Goal: Information Seeking & Learning: Check status

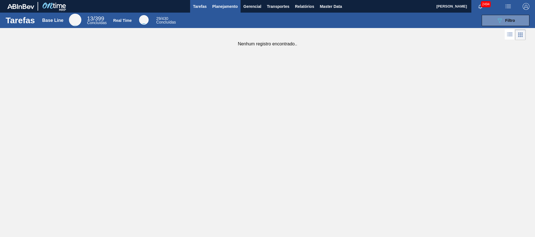
click at [217, 9] on span "Planejamento" at bounding box center [225, 6] width 26 height 7
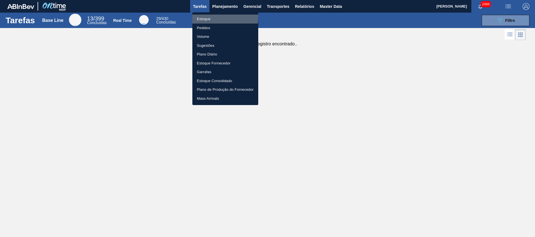
click at [210, 17] on li "Estoque" at bounding box center [225, 19] width 66 height 9
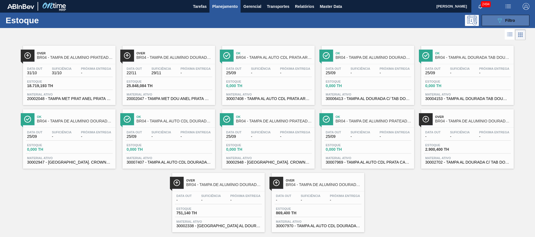
click at [488, 21] on button "089F7B8B-B2A5-4AFE-B5C0-19BA573D28AC Filtro" at bounding box center [505, 20] width 48 height 11
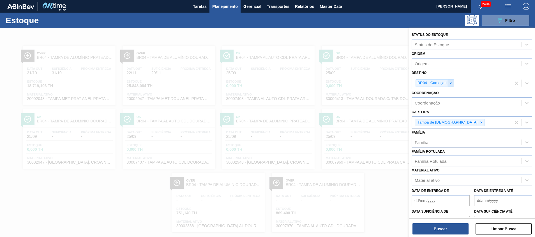
click at [449, 84] on icon at bounding box center [450, 83] width 4 height 4
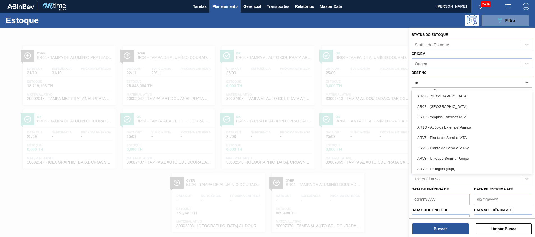
type input "nova"
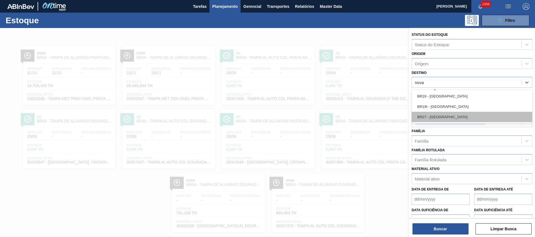
click at [423, 117] on div "BR27 - Nova Minas" at bounding box center [471, 117] width 121 height 10
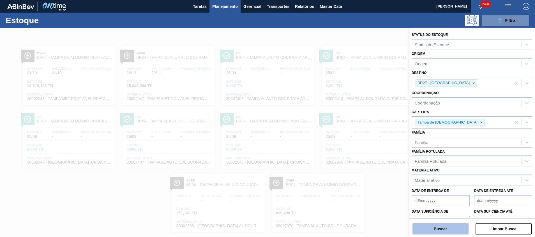
click at [428, 230] on button "Buscar" at bounding box center [440, 228] width 56 height 11
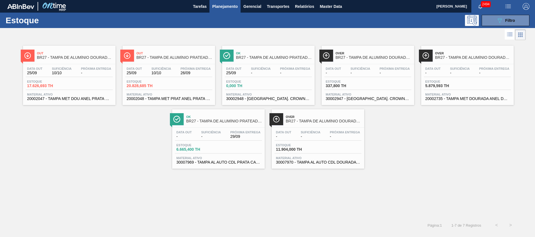
drag, startPoint x: 79, startPoint y: 100, endPoint x: 83, endPoint y: 96, distance: 5.6
click at [79, 100] on span "20002047 - TAMPA MET DOU [PERSON_NAME] CERVEJA CX600" at bounding box center [69, 99] width 84 height 4
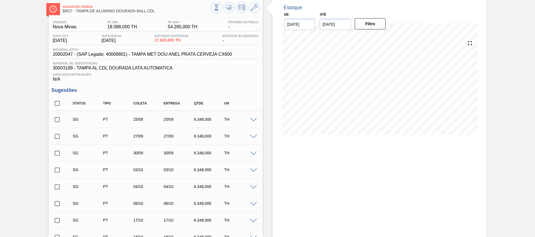
scroll to position [42, 0]
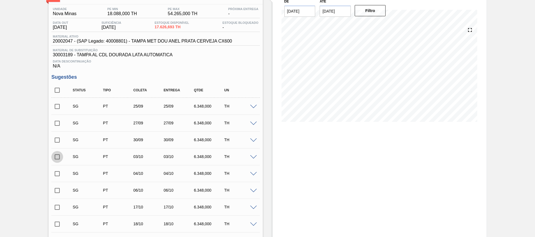
click at [56, 157] on input "checkbox" at bounding box center [57, 157] width 12 height 12
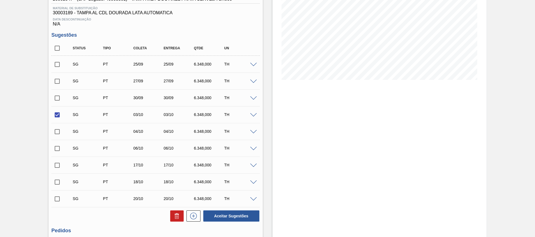
click at [254, 116] on span at bounding box center [253, 115] width 7 height 4
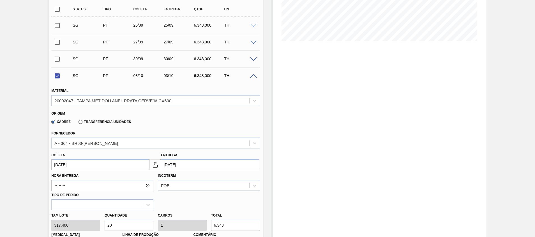
scroll to position [168, 0]
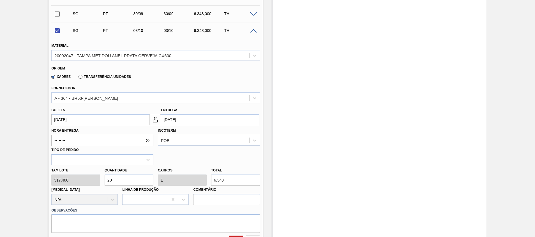
click at [104, 118] on input "03/10/2025" at bounding box center [100, 119] width 98 height 11
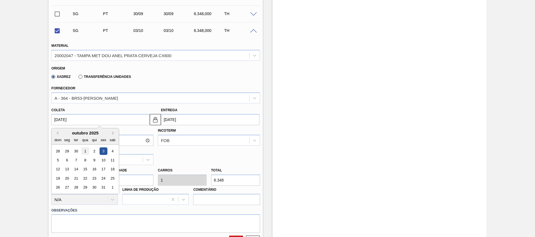
click at [87, 149] on div "1" at bounding box center [86, 151] width 8 height 8
checkbox input "false"
type input "[DATE]"
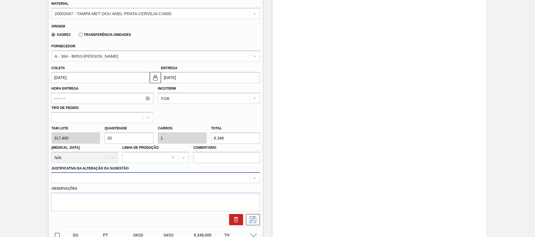
click at [128, 177] on div at bounding box center [155, 177] width 208 height 11
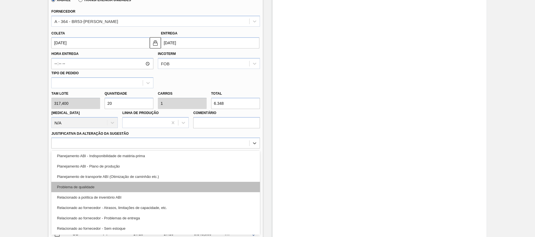
scroll to position [0, 0]
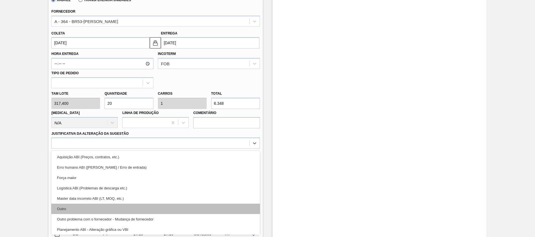
click at [152, 205] on div "Outro" at bounding box center [155, 209] width 208 height 10
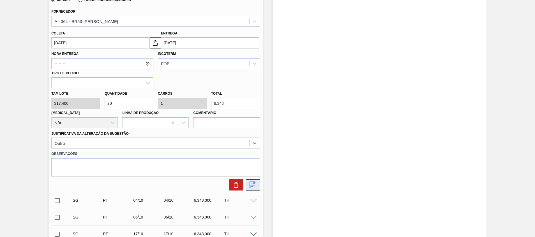
click at [256, 185] on icon at bounding box center [252, 185] width 9 height 7
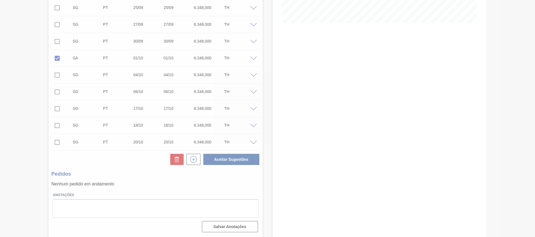
scroll to position [141, 0]
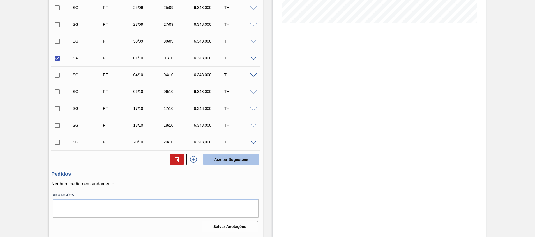
click at [208, 158] on button "Aceitar Sugestões" at bounding box center [231, 159] width 56 height 11
checkbox input "false"
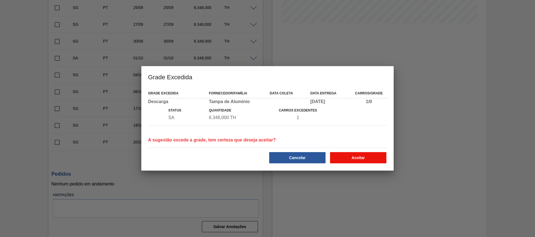
click at [354, 152] on button "Aceitar" at bounding box center [358, 157] width 56 height 11
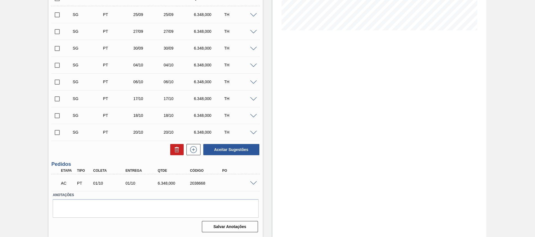
scroll to position [54, 0]
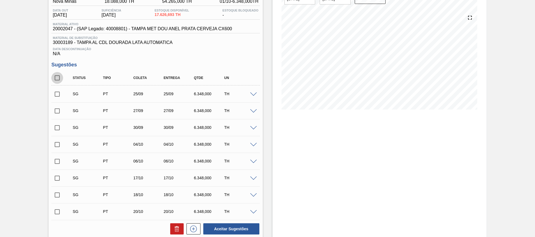
click at [58, 76] on input "checkbox" at bounding box center [57, 78] width 12 height 12
checkbox input "true"
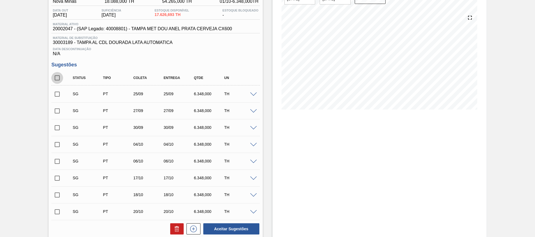
checkbox input "true"
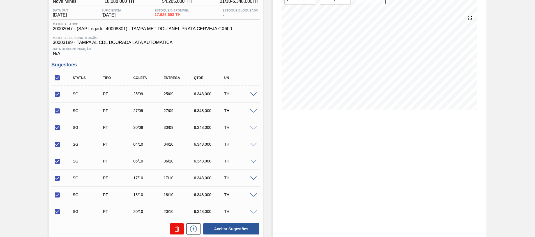
click at [172, 230] on button at bounding box center [176, 228] width 13 height 11
checkbox input "false"
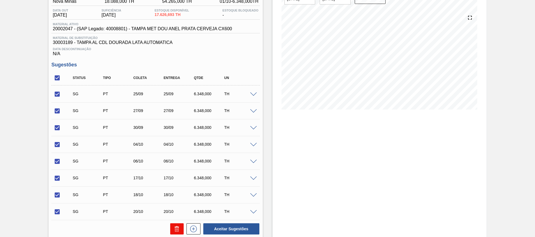
checkbox input "false"
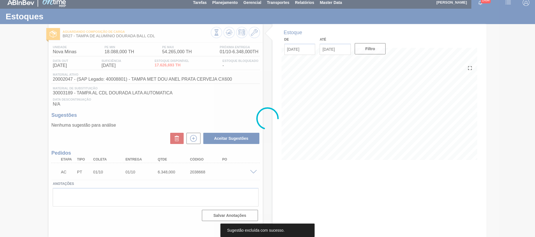
scroll to position [4, 0]
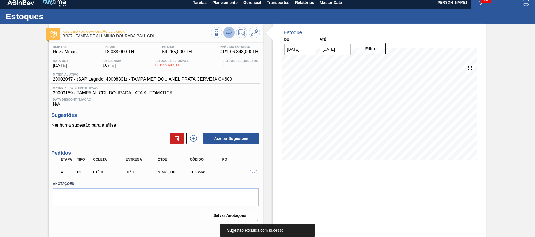
click at [226, 35] on icon at bounding box center [229, 32] width 7 height 7
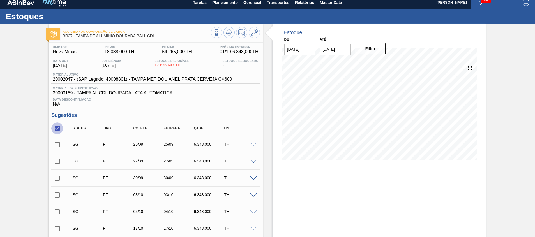
click at [58, 130] on input "checkbox" at bounding box center [57, 128] width 12 height 12
click at [54, 131] on input "checkbox" at bounding box center [57, 128] width 12 height 12
checkbox input "true"
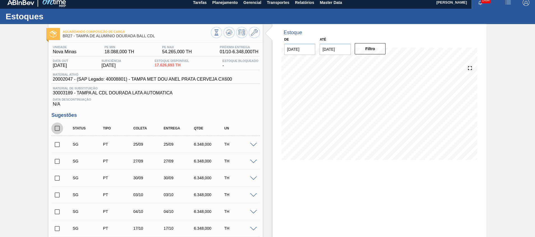
checkbox input "true"
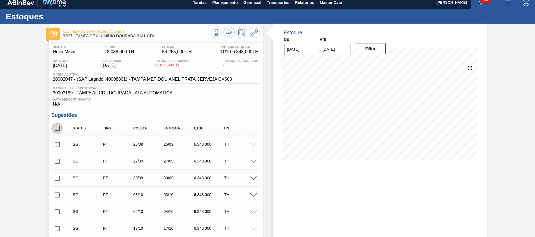
checkbox input "true"
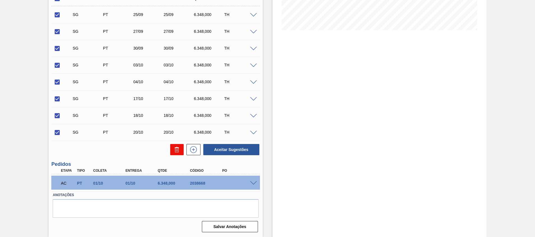
click at [173, 150] on icon at bounding box center [176, 149] width 7 height 7
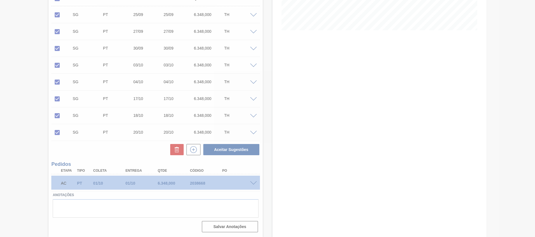
scroll to position [4, 0]
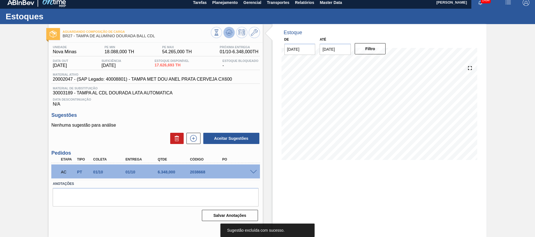
click at [225, 31] on button at bounding box center [228, 32] width 11 height 11
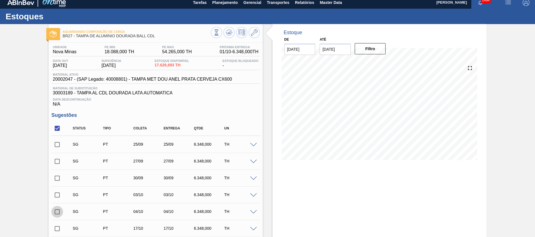
click at [59, 211] on input "checkbox" at bounding box center [57, 212] width 12 height 12
checkbox input "true"
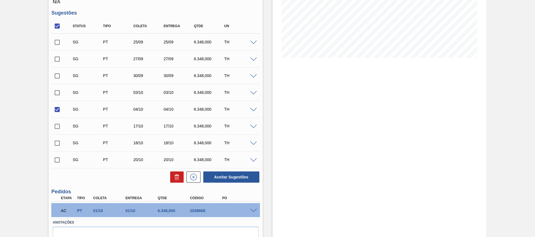
scroll to position [107, 0]
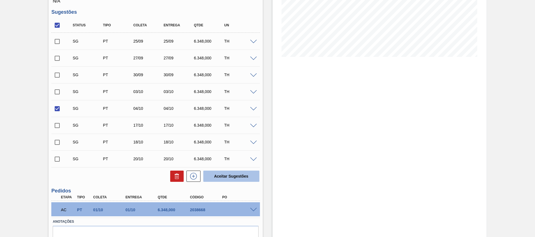
click at [247, 177] on button "Aceitar Sugestões" at bounding box center [231, 176] width 56 height 11
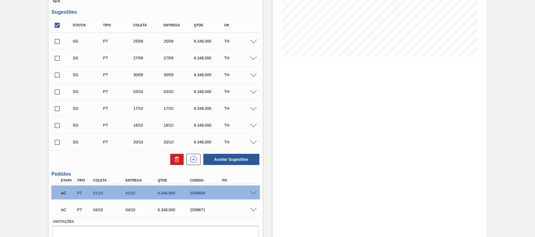
click at [251, 193] on span at bounding box center [253, 193] width 7 height 4
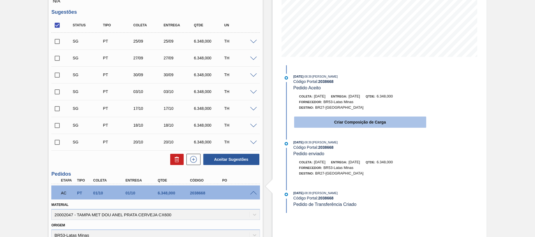
click at [323, 125] on button "Criar Composição de Carga" at bounding box center [360, 122] width 132 height 11
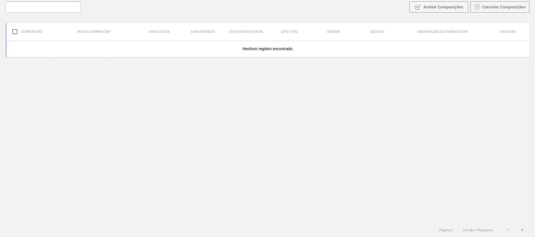
scroll to position [40, 0]
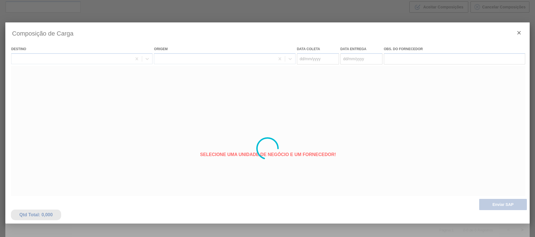
type coleta "[DATE]"
type entrega "[DATE]"
click at [519, 33] on div at bounding box center [267, 148] width 524 height 252
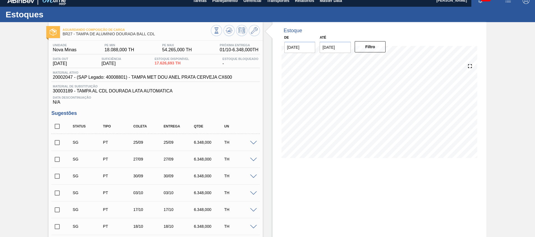
scroll to position [7, 0]
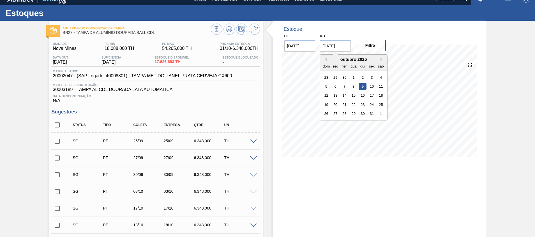
click at [328, 42] on input "[DATE]" at bounding box center [334, 45] width 31 height 11
drag, startPoint x: 367, startPoint y: 114, endPoint x: 371, endPoint y: 116, distance: 4.8
click at [371, 116] on div "26 27 28 29 30 31 1" at bounding box center [354, 113] width 64 height 9
click at [371, 116] on div "31" at bounding box center [372, 114] width 8 height 8
type input "[DATE]"
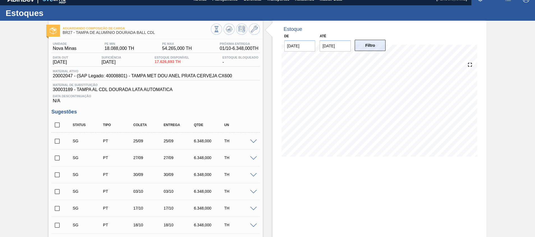
click at [364, 48] on button "Filtro" at bounding box center [369, 45] width 31 height 11
click at [58, 122] on input "checkbox" at bounding box center [57, 125] width 12 height 12
checkbox input "true"
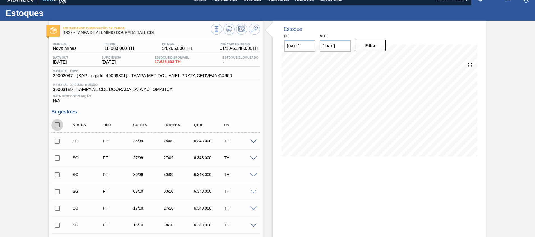
checkbox input "true"
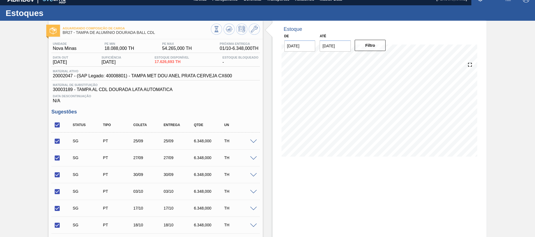
scroll to position [134, 0]
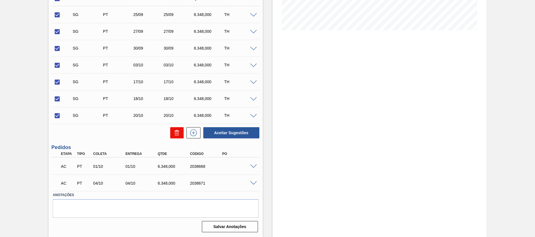
click at [176, 136] on button at bounding box center [176, 132] width 13 height 11
checkbox input "false"
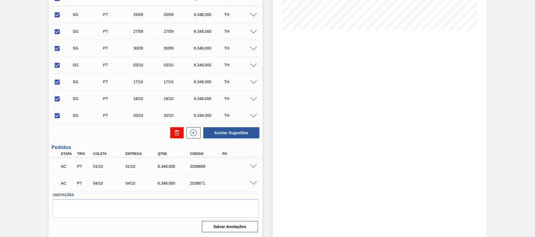
checkbox input "false"
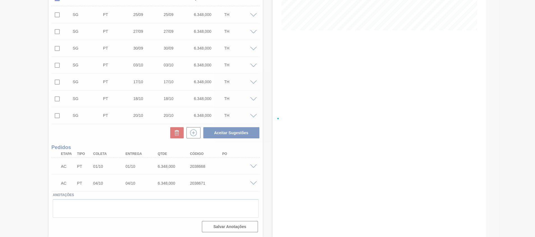
scroll to position [10, 0]
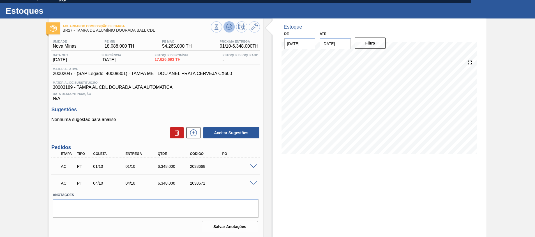
click at [227, 31] on button at bounding box center [228, 26] width 11 height 11
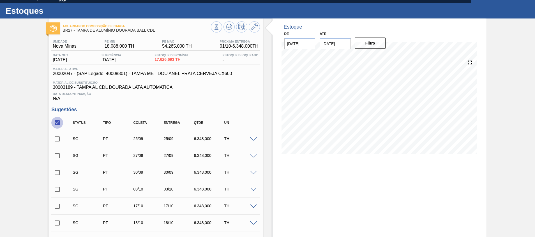
click at [55, 124] on input "checkbox" at bounding box center [57, 123] width 12 height 12
checkbox input "true"
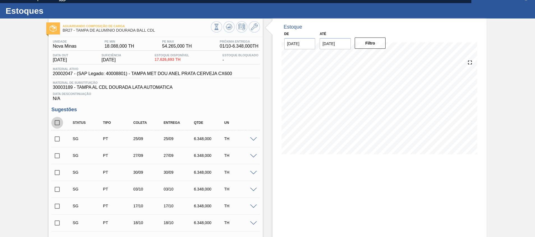
checkbox input "true"
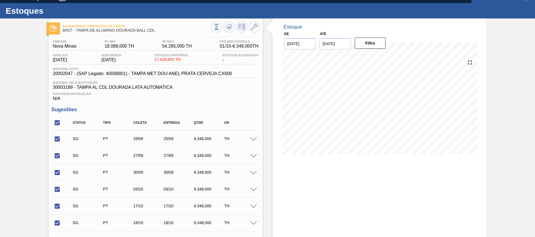
scroll to position [70, 0]
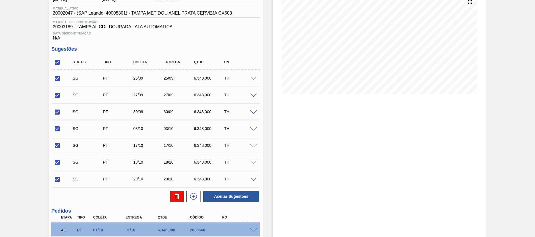
click at [176, 199] on icon at bounding box center [177, 197] width 4 height 4
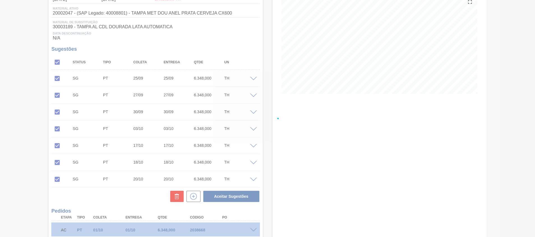
scroll to position [10, 0]
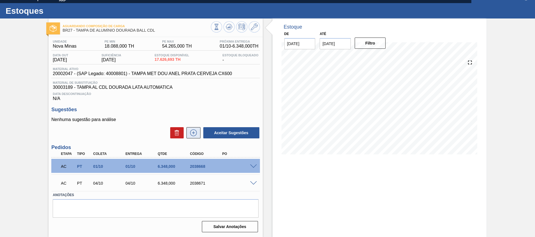
click at [198, 133] on button at bounding box center [193, 132] width 14 height 11
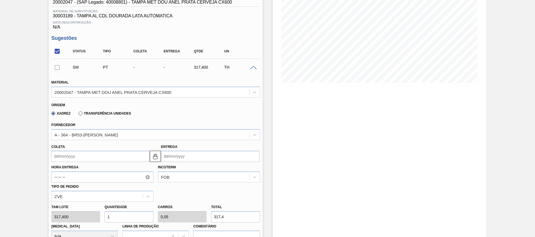
scroll to position [85, 0]
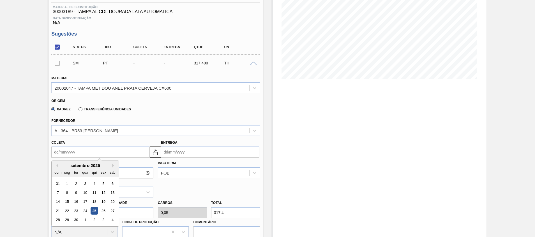
click at [113, 150] on input "Coleta" at bounding box center [100, 152] width 98 height 11
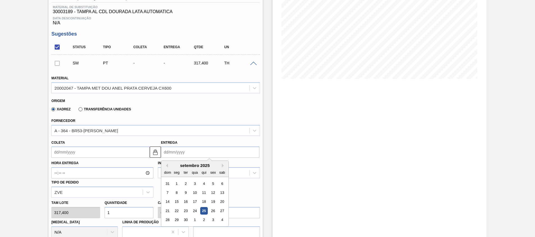
click at [195, 148] on input "Entrega" at bounding box center [210, 152] width 98 height 11
click at [224, 165] on button "Next Month" at bounding box center [224, 166] width 4 height 4
click at [178, 192] on div "6" at bounding box center [177, 193] width 8 height 8
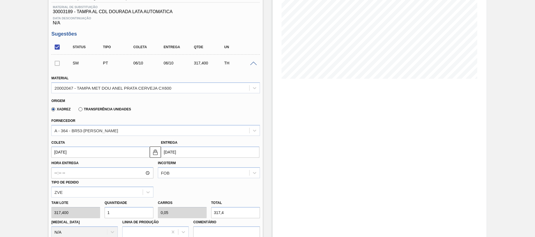
type input "06/10/2025"
click at [148, 209] on input "1" at bounding box center [129, 212] width 49 height 11
type input "0"
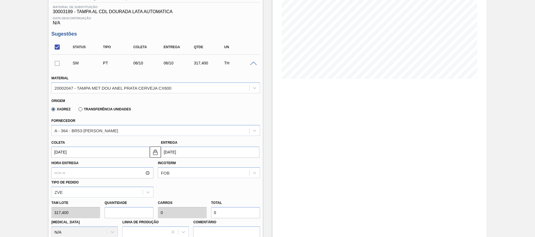
type input "2"
type input "0,1"
type input "634,8"
type input "20"
type input "1"
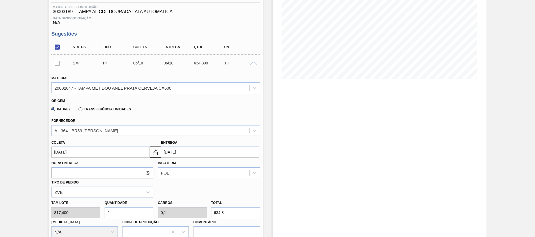
type input "6.348"
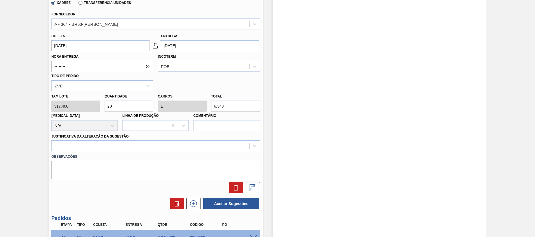
scroll to position [203, 0]
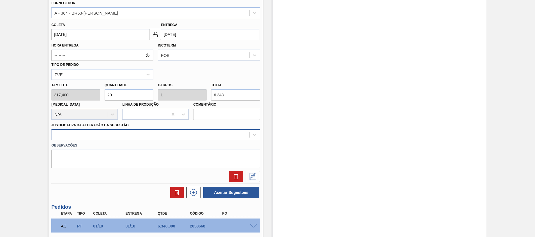
type input "20"
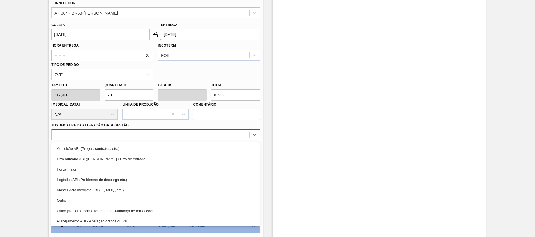
click at [109, 135] on div at bounding box center [150, 135] width 197 height 8
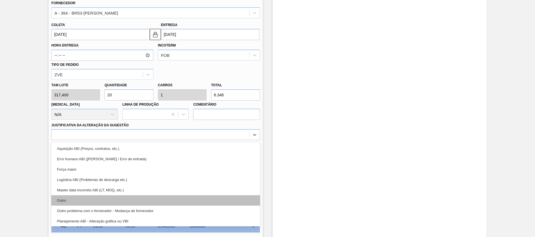
click at [107, 198] on div "Outro" at bounding box center [155, 200] width 208 height 10
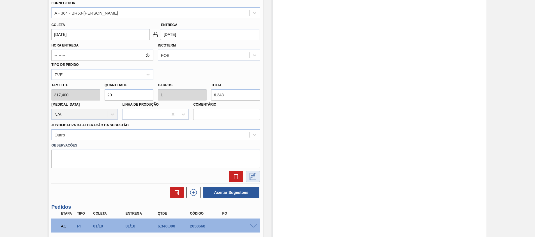
click at [248, 175] on icon at bounding box center [252, 176] width 9 height 7
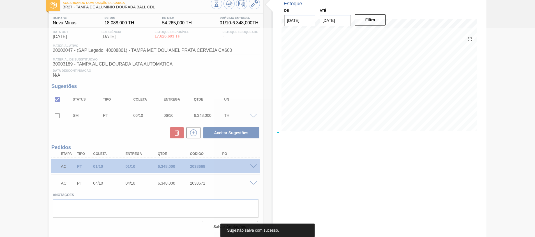
scroll to position [33, 0]
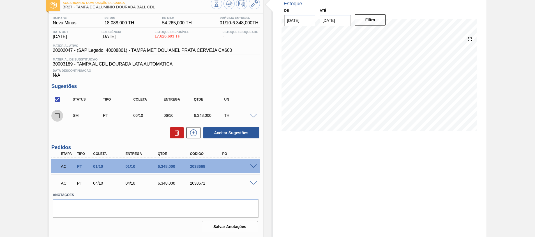
click at [55, 117] on input "checkbox" at bounding box center [57, 116] width 12 height 12
checkbox input "true"
click at [212, 131] on button "Aceitar Sugestões" at bounding box center [231, 132] width 56 height 11
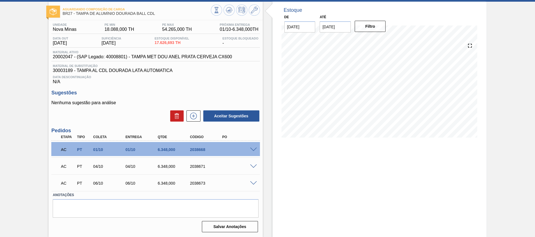
scroll to position [16, 0]
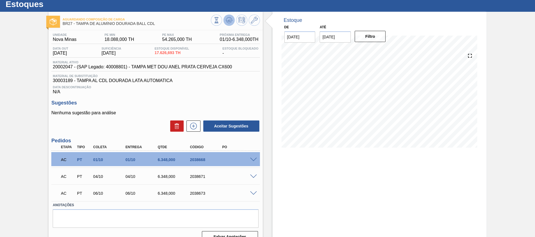
click at [223, 20] on button at bounding box center [228, 20] width 11 height 11
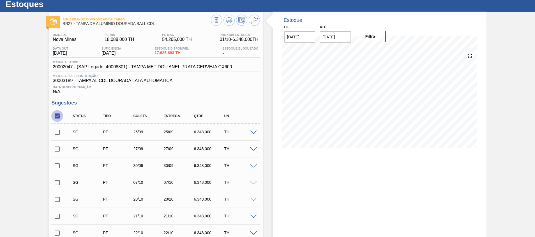
click at [53, 117] on input "checkbox" at bounding box center [57, 116] width 12 height 12
checkbox input "true"
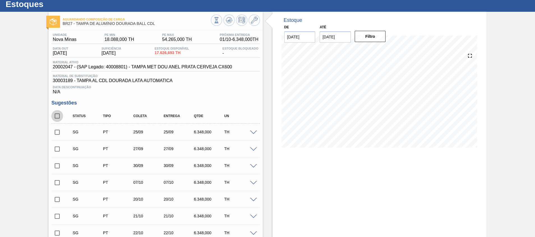
checkbox input "true"
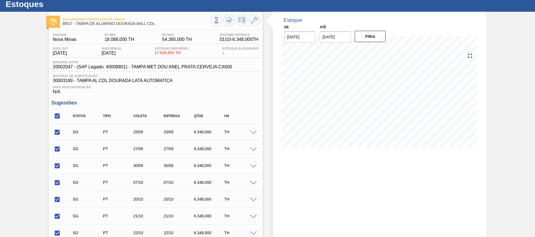
scroll to position [150, 0]
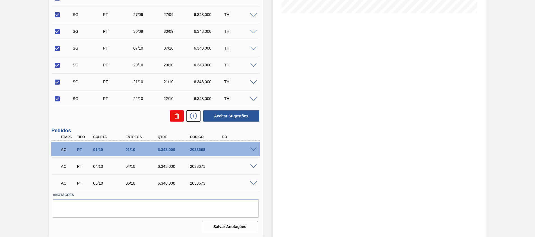
click at [180, 114] on button at bounding box center [176, 115] width 13 height 11
checkbox input "false"
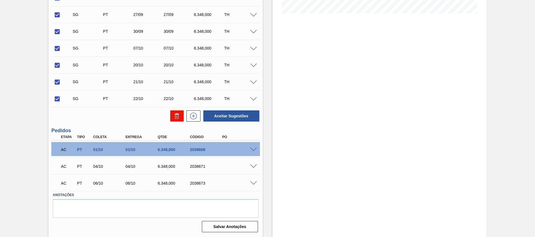
checkbox input "false"
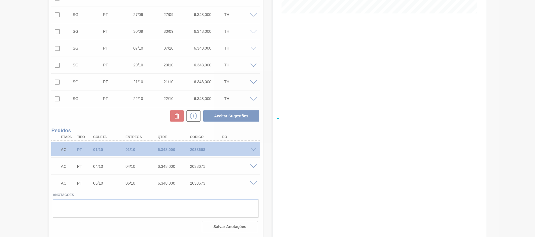
scroll to position [26, 0]
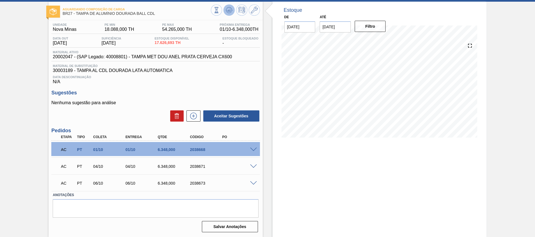
click at [233, 9] on button at bounding box center [228, 9] width 11 height 11
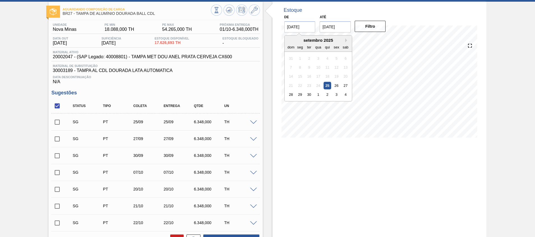
click at [311, 30] on input "[DATE]" at bounding box center [299, 26] width 31 height 11
click at [320, 98] on div "1" at bounding box center [318, 95] width 8 height 8
type input "[DATE]"
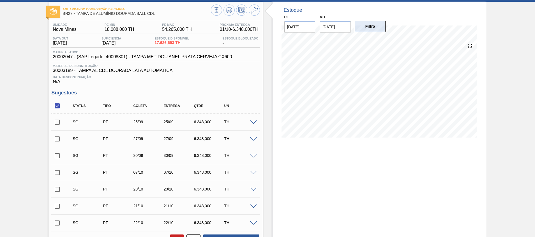
click at [370, 22] on button "Filtro" at bounding box center [369, 26] width 31 height 11
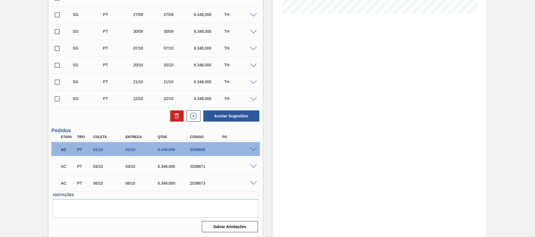
scroll to position [54, 0]
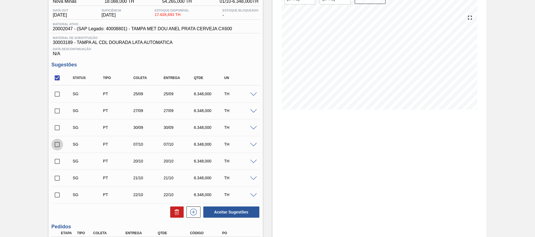
click at [54, 143] on input "checkbox" at bounding box center [57, 145] width 12 height 12
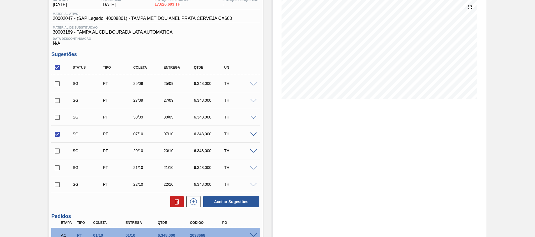
scroll to position [65, 0]
click at [255, 134] on span at bounding box center [253, 135] width 7 height 4
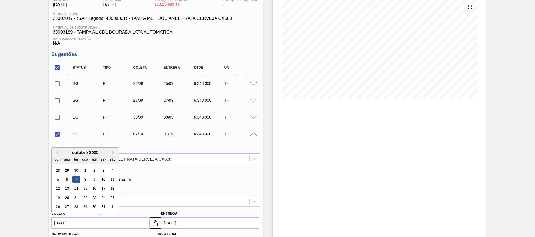
click at [124, 218] on input "07/10/2025" at bounding box center [100, 222] width 98 height 11
click at [88, 190] on div "15" at bounding box center [86, 189] width 8 height 8
checkbox input "false"
type input "15/10/2025"
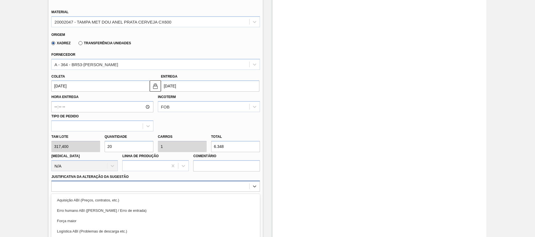
scroll to position [245, 0]
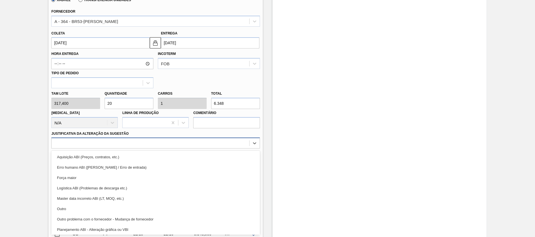
click at [216, 149] on div "option Aquisição ABI (Preços, contratos, etc.) focused, 1 of 18. 18 results ava…" at bounding box center [155, 143] width 208 height 11
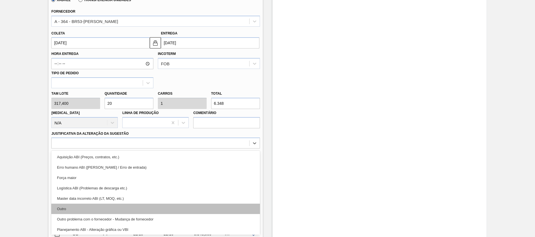
click at [220, 212] on div "Outro" at bounding box center [155, 209] width 208 height 10
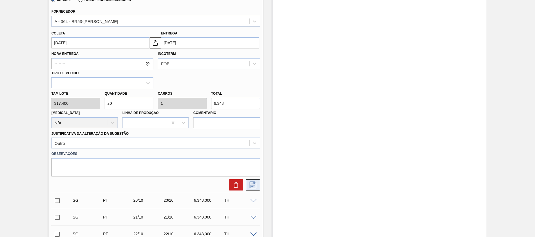
click at [251, 184] on icon at bounding box center [252, 185] width 9 height 7
checkbox input "true"
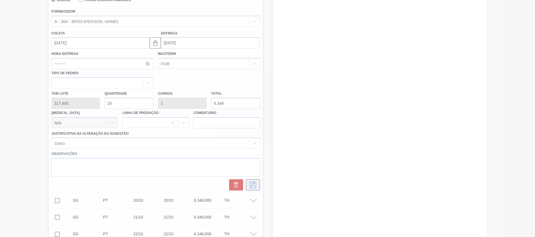
scroll to position [150, 0]
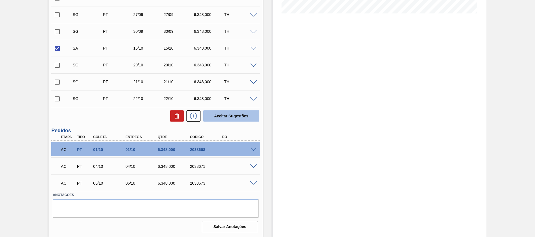
click at [222, 121] on button "Aceitar Sugestões" at bounding box center [231, 115] width 56 height 11
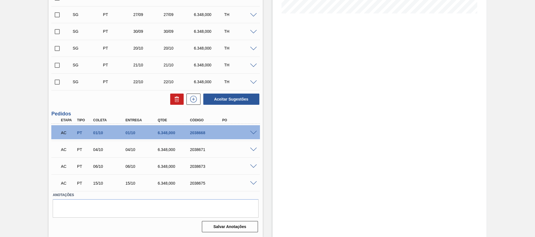
scroll to position [0, 0]
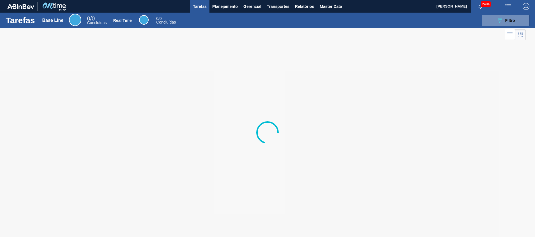
click at [439, 68] on div at bounding box center [267, 132] width 535 height 209
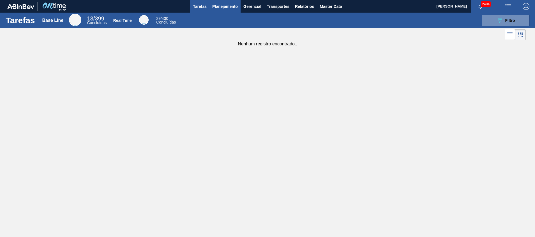
click at [228, 1] on button "Planejamento" at bounding box center [224, 6] width 31 height 13
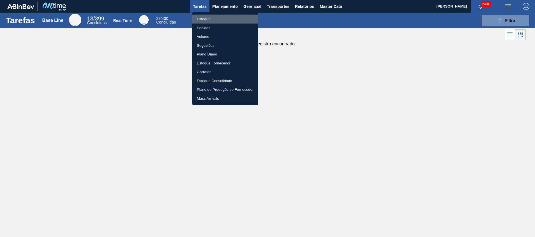
click at [212, 18] on li "Estoque" at bounding box center [225, 19] width 66 height 9
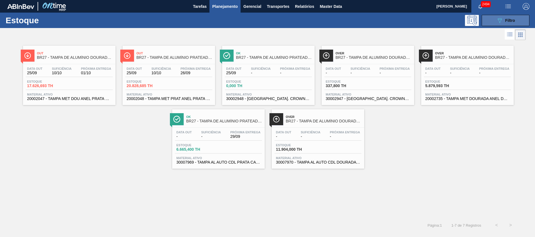
click at [501, 18] on icon "089F7B8B-B2A5-4AFE-B5C0-19BA573D28AC" at bounding box center [499, 20] width 7 height 7
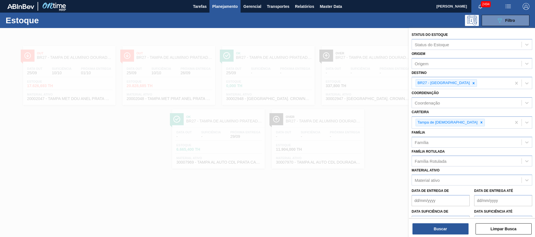
click at [292, 201] on div at bounding box center [267, 146] width 535 height 237
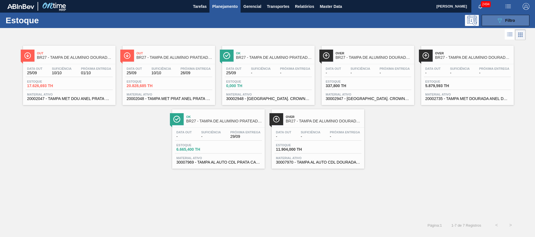
click at [506, 21] on span "Filtro" at bounding box center [510, 20] width 10 height 4
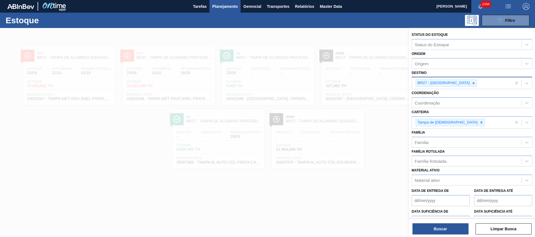
click at [470, 81] on div at bounding box center [473, 83] width 6 height 7
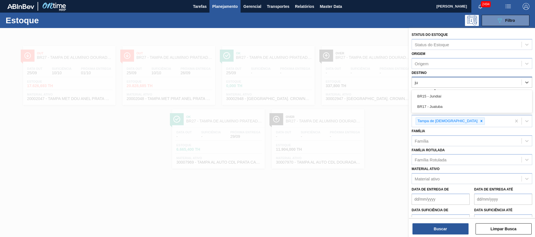
type input "jua"
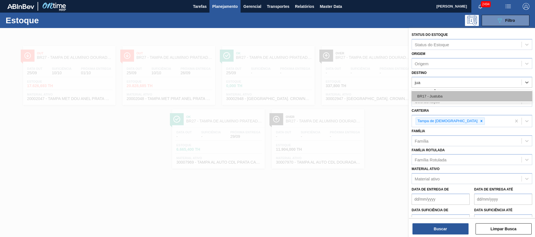
click at [448, 97] on div "BR17 - Juatuba" at bounding box center [471, 96] width 121 height 10
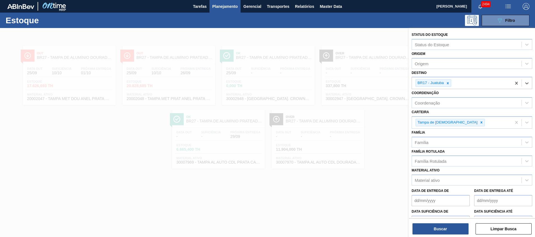
click at [429, 235] on div "Status do Estoque Status do Estoque Origem Origem Destino option BR17 - Juatuba…" at bounding box center [472, 133] width 126 height 210
click at [429, 232] on button "Buscar" at bounding box center [440, 228] width 56 height 11
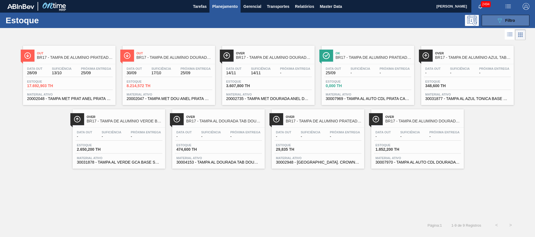
click at [500, 20] on icon "089F7B8B-B2A5-4AFE-B5C0-19BA573D28AC" at bounding box center [499, 20] width 7 height 7
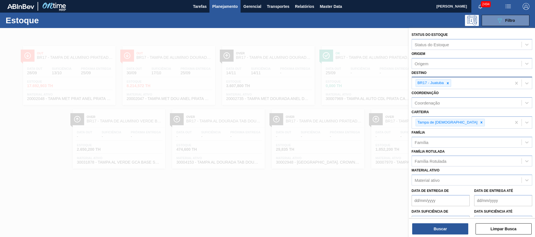
click at [447, 85] on icon at bounding box center [448, 83] width 4 height 4
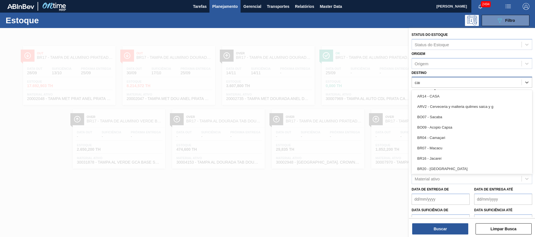
type input "cama"
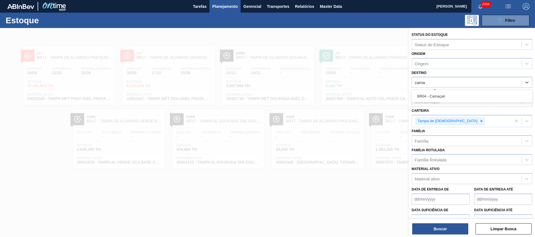
click at [412, 97] on div "BR04 - Camaçari" at bounding box center [471, 96] width 121 height 10
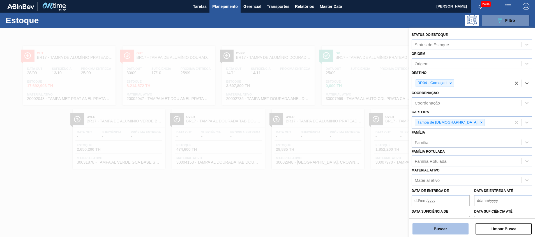
click at [442, 233] on button "Buscar" at bounding box center [440, 228] width 56 height 11
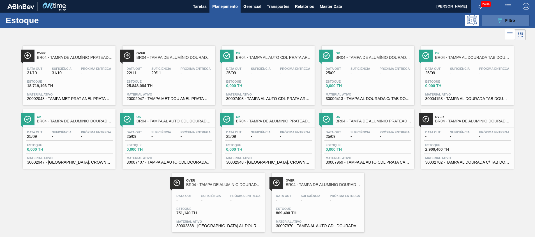
click at [505, 22] on span "Filtro" at bounding box center [510, 20] width 10 height 4
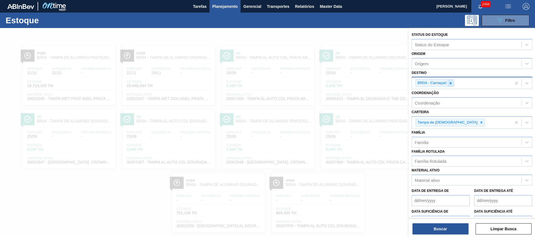
click at [450, 82] on icon at bounding box center [450, 83] width 2 height 2
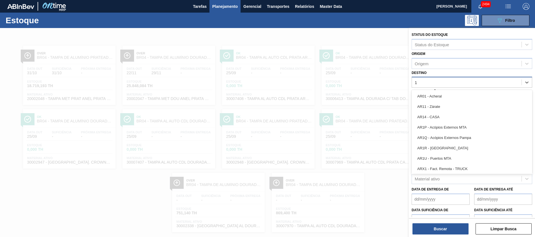
type input "17"
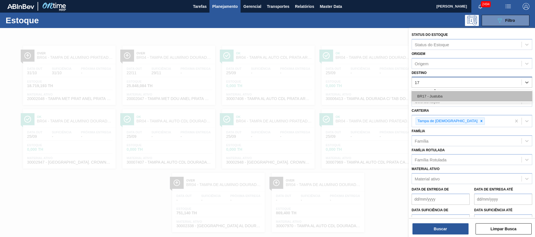
click at [450, 97] on div "BR17 - Juatuba" at bounding box center [471, 96] width 121 height 10
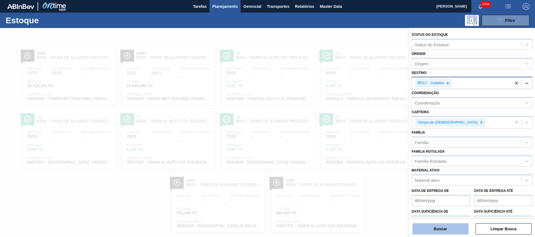
click at [439, 233] on button "Buscar" at bounding box center [440, 228] width 56 height 11
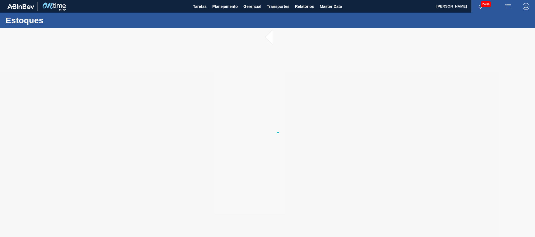
click at [363, 200] on main "Tarefas Planejamento Gerencial Transportes Relatórios Master Data [PERSON_NAME]…" at bounding box center [267, 118] width 535 height 237
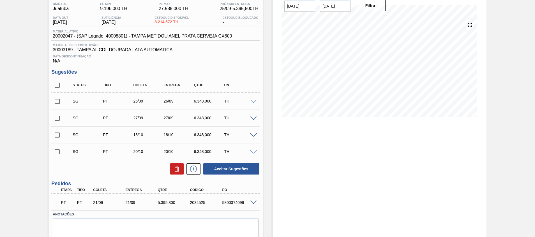
scroll to position [46, 0]
click at [255, 102] on span at bounding box center [253, 103] width 7 height 4
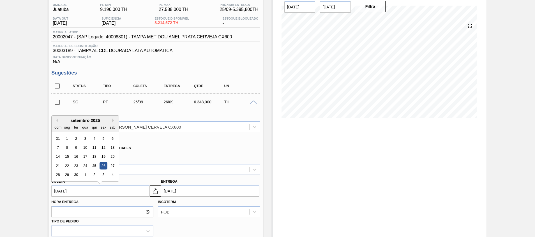
click at [106, 189] on input "26/09/2025" at bounding box center [100, 191] width 98 height 11
click at [96, 173] on div "2" at bounding box center [95, 175] width 8 height 8
type input "02/10/2025"
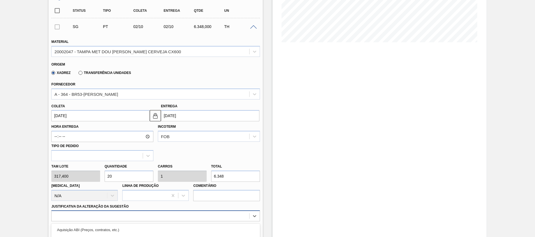
scroll to position [194, 0]
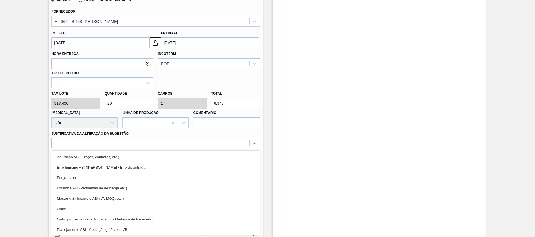
click at [210, 149] on div "option Outro problema com o fornecedor - Mudança de fornecedor focused, 7 of 18…" at bounding box center [155, 143] width 208 height 11
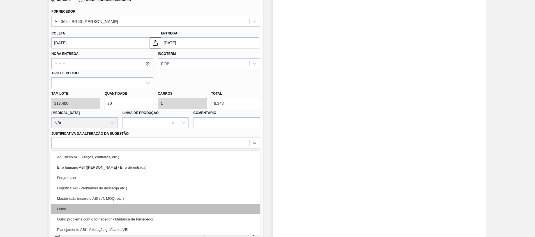
click at [214, 207] on div "Outro" at bounding box center [155, 209] width 208 height 10
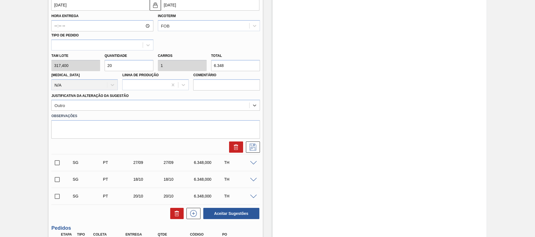
scroll to position [233, 0]
click at [251, 145] on icon at bounding box center [252, 146] width 9 height 7
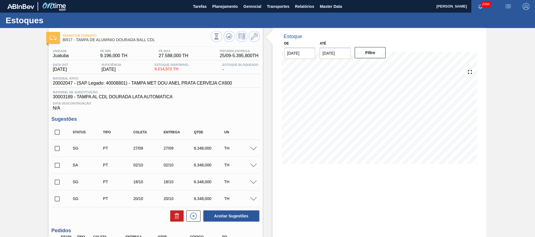
scroll to position [66, 0]
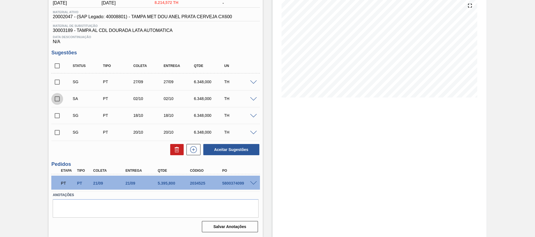
click at [61, 101] on input "checkbox" at bounding box center [57, 99] width 12 height 12
click at [221, 148] on button "Aceitar Sugestões" at bounding box center [231, 149] width 56 height 11
checkbox input "false"
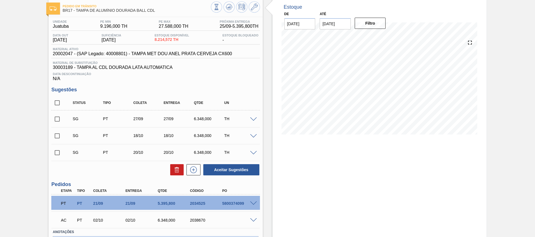
scroll to position [29, 0]
click at [232, 10] on button at bounding box center [228, 7] width 11 height 11
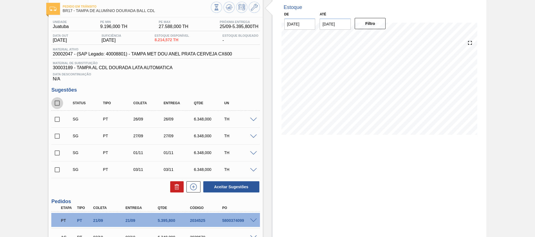
click at [59, 105] on input "checkbox" at bounding box center [57, 103] width 12 height 12
checkbox input "true"
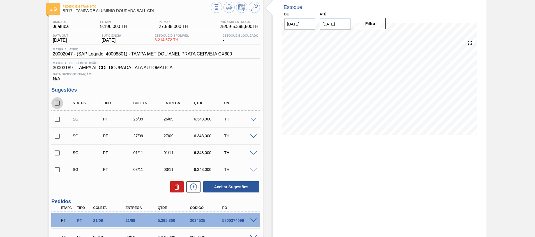
checkbox input "true"
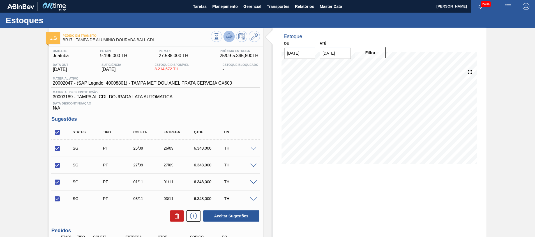
click at [230, 35] on icon at bounding box center [229, 36] width 7 height 7
click at [58, 136] on input "checkbox" at bounding box center [57, 132] width 12 height 12
checkbox input "true"
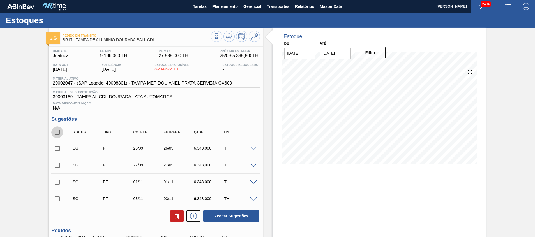
checkbox input "true"
click at [173, 211] on button at bounding box center [176, 215] width 13 height 11
checkbox input "false"
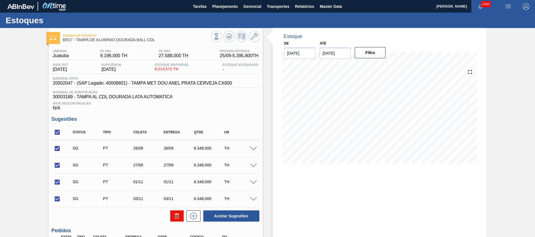
checkbox input "false"
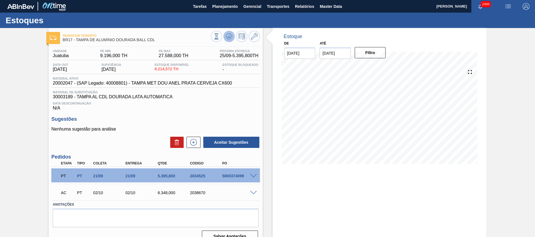
click at [230, 35] on icon at bounding box center [229, 36] width 7 height 7
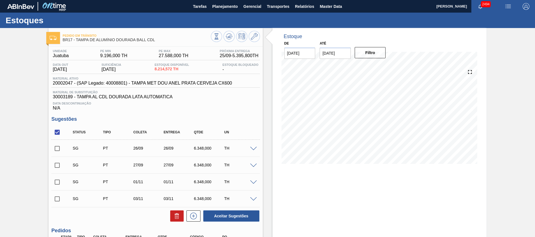
click at [254, 147] on span at bounding box center [253, 149] width 7 height 4
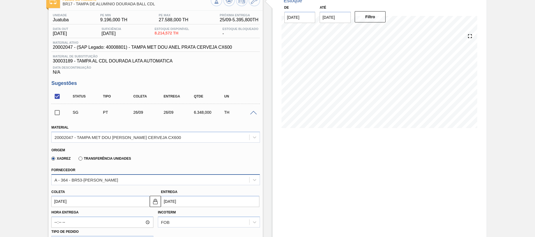
scroll to position [36, 0]
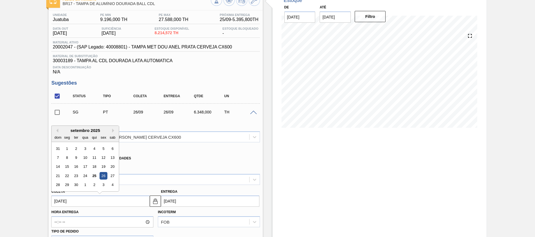
click at [121, 198] on input "26/09/2025" at bounding box center [100, 201] width 98 height 11
click at [113, 132] on button "Next Month" at bounding box center [114, 131] width 4 height 4
click at [61, 158] on div "5" at bounding box center [58, 158] width 8 height 8
type input "05/10/2025"
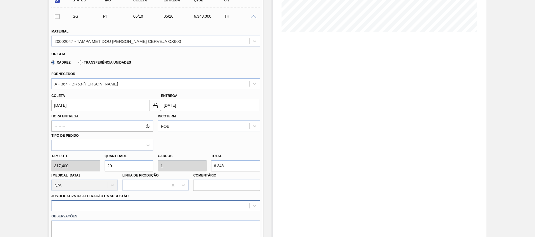
scroll to position [194, 0]
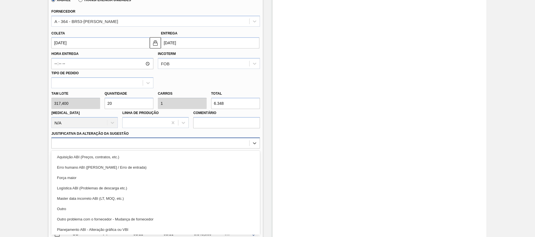
click at [120, 149] on div "option Outro focused, 6 of 18. 18 results available. Use Up and Down to choose …" at bounding box center [155, 143] width 208 height 11
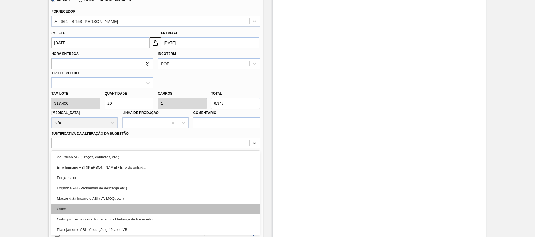
drag, startPoint x: 121, startPoint y: 214, endPoint x: 120, endPoint y: 209, distance: 5.6
click at [120, 209] on div "Aquisição ABI (Preços, contratos, etc.) Erro humano ABI (Cálculo / Erro de entr…" at bounding box center [155, 193] width 208 height 84
click at [120, 209] on div "Outro" at bounding box center [155, 209] width 208 height 10
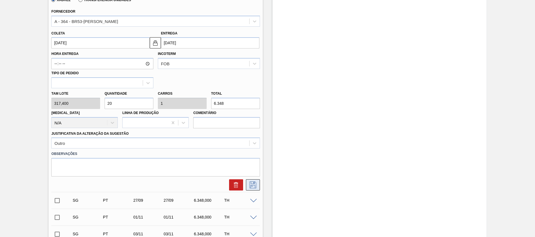
click at [254, 186] on icon at bounding box center [252, 185] width 7 height 7
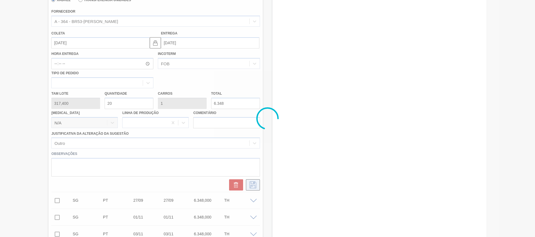
scroll to position [0, 0]
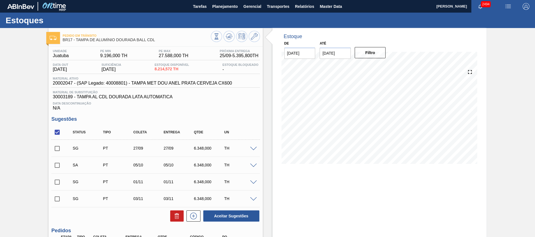
click at [59, 166] on input "checkbox" at bounding box center [57, 165] width 12 height 12
checkbox input "true"
click at [222, 214] on button "Aceitar Sugestões" at bounding box center [231, 215] width 56 height 11
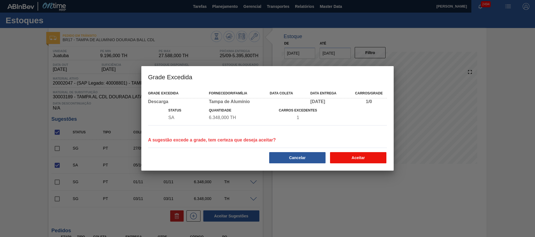
click at [347, 163] on button "Aceitar" at bounding box center [358, 157] width 56 height 11
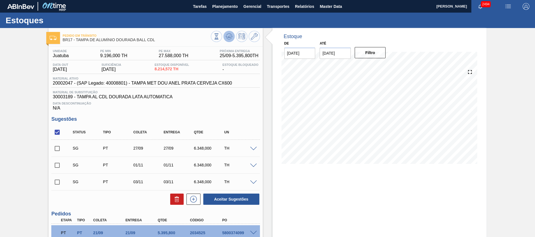
click at [229, 40] on button at bounding box center [228, 36] width 11 height 11
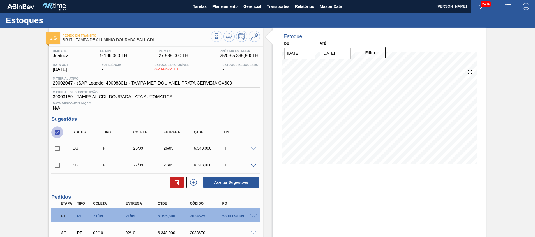
click at [53, 131] on input "checkbox" at bounding box center [57, 132] width 12 height 12
checkbox input "true"
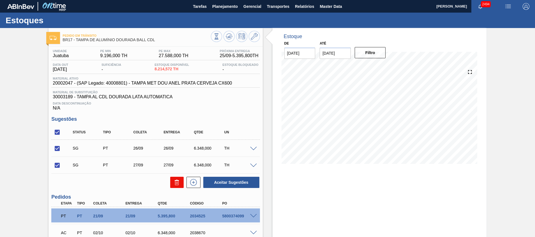
click at [177, 179] on icon at bounding box center [176, 182] width 7 height 7
checkbox input "false"
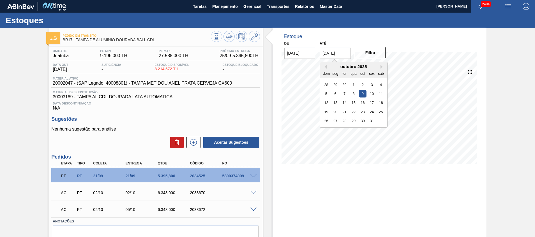
click at [332, 55] on input "[DATE]" at bounding box center [334, 53] width 31 height 11
click at [370, 122] on div "31" at bounding box center [372, 121] width 8 height 8
type input "[DATE]"
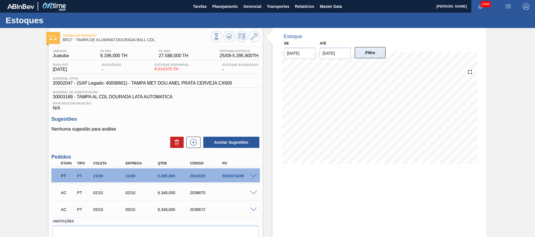
click at [378, 50] on button "Filtro" at bounding box center [369, 52] width 31 height 11
click at [226, 37] on icon at bounding box center [229, 36] width 7 height 7
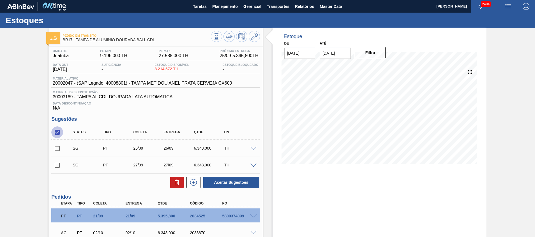
click at [58, 131] on input "checkbox" at bounding box center [57, 132] width 12 height 12
checkbox input "true"
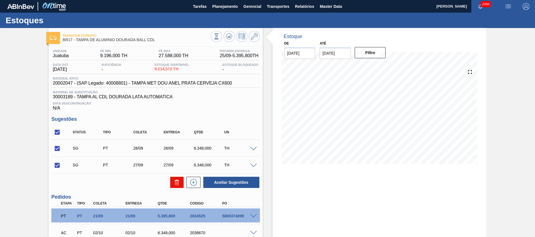
click at [178, 181] on icon at bounding box center [177, 180] width 4 height 1
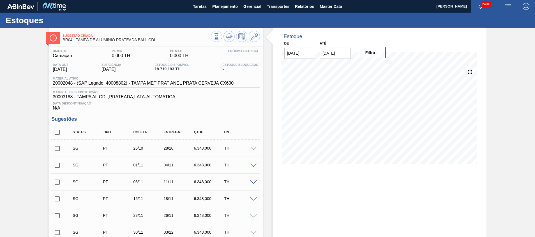
click at [253, 149] on span at bounding box center [253, 149] width 7 height 4
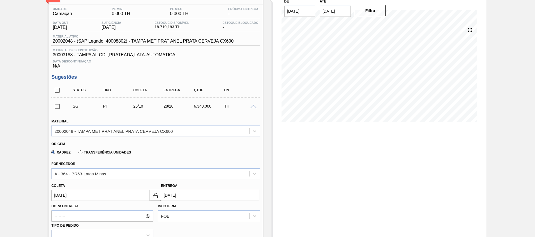
scroll to position [84, 0]
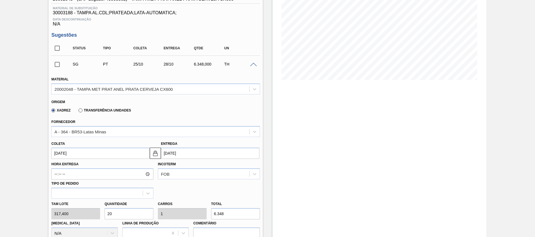
click at [114, 152] on input "[DATE]" at bounding box center [100, 153] width 98 height 11
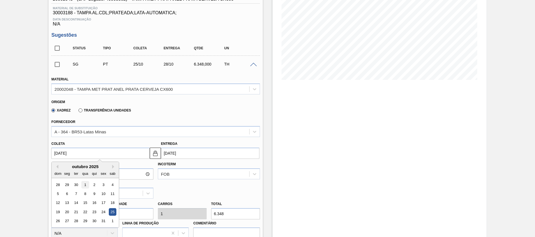
click at [82, 185] on div "1" at bounding box center [86, 185] width 8 height 8
type input "[DATE]"
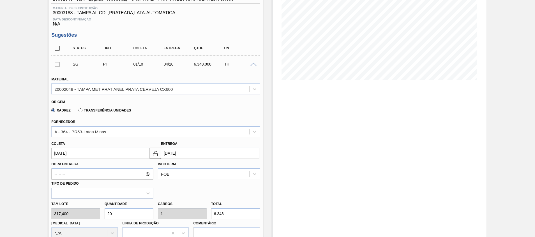
scroll to position [210, 0]
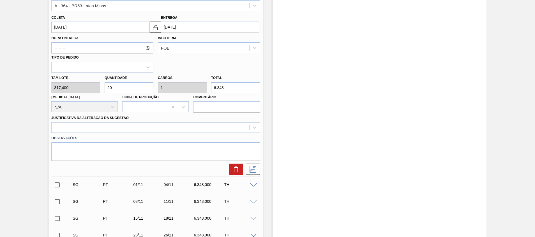
click at [133, 127] on div at bounding box center [150, 128] width 197 height 8
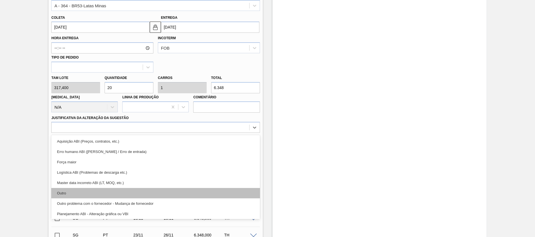
click at [123, 194] on div "Outro" at bounding box center [155, 193] width 208 height 10
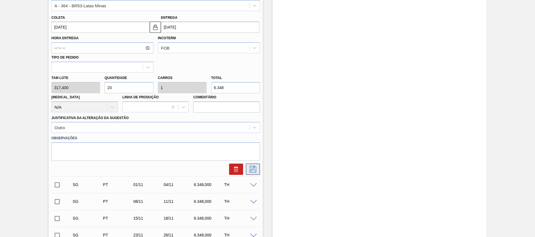
click at [254, 170] on icon at bounding box center [252, 169] width 9 height 7
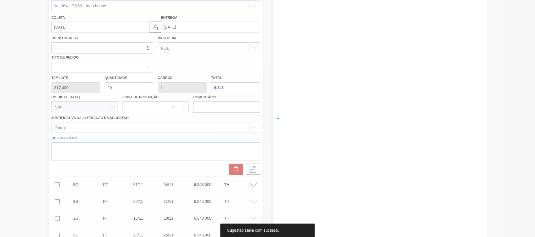
scroll to position [32, 0]
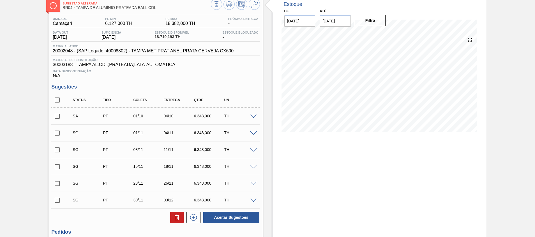
click at [55, 115] on input "checkbox" at bounding box center [57, 116] width 12 height 12
click at [224, 216] on button "Aceitar Sugestões" at bounding box center [231, 217] width 56 height 11
checkbox input "false"
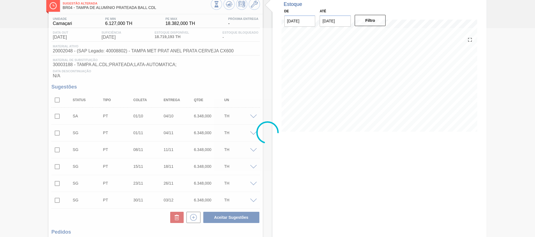
click at [497, 88] on div at bounding box center [267, 132] width 535 height 209
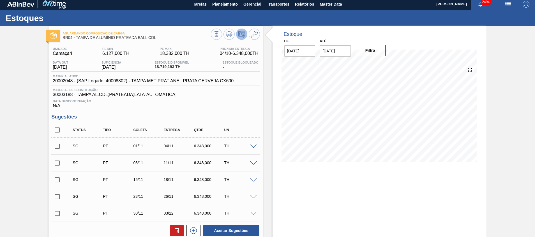
scroll to position [0, 0]
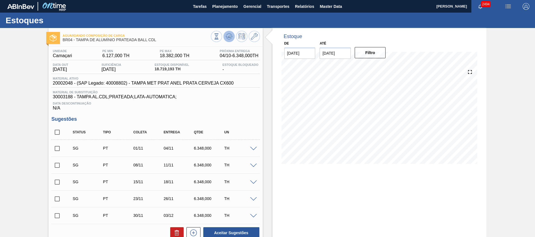
click at [229, 34] on icon at bounding box center [229, 35] width 6 height 3
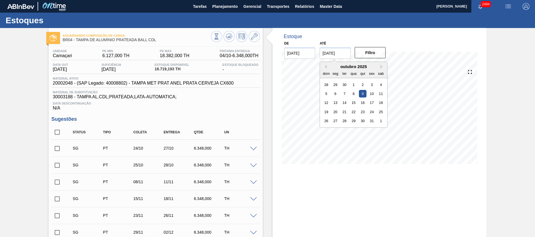
click at [341, 54] on input "[DATE]" at bounding box center [334, 53] width 31 height 11
click at [371, 124] on div "31" at bounding box center [372, 121] width 8 height 8
type input "[DATE]"
click at [377, 58] on div "Filtro" at bounding box center [371, 53] width 36 height 12
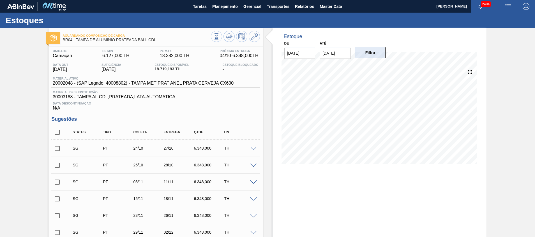
click at [374, 54] on button "Filtro" at bounding box center [369, 52] width 31 height 11
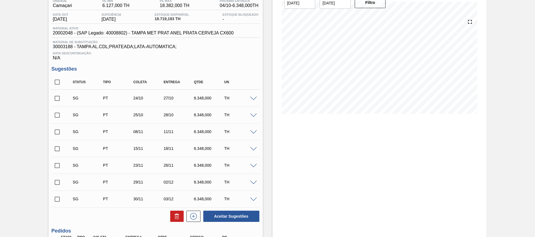
scroll to position [50, 0]
click at [57, 97] on input "checkbox" at bounding box center [57, 98] width 12 height 12
checkbox input "true"
click at [56, 117] on input "checkbox" at bounding box center [57, 115] width 12 height 12
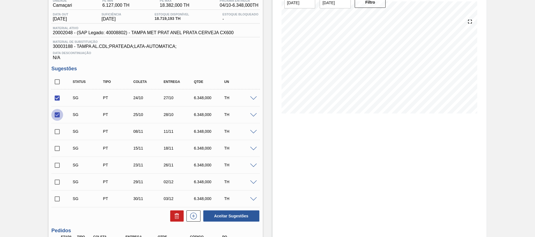
checkbox input "false"
click at [213, 217] on button "Aceitar Sugestões" at bounding box center [231, 215] width 56 height 11
checkbox input "false"
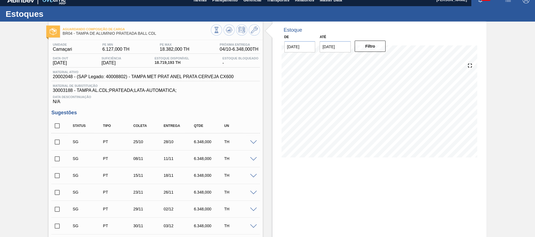
scroll to position [0, 0]
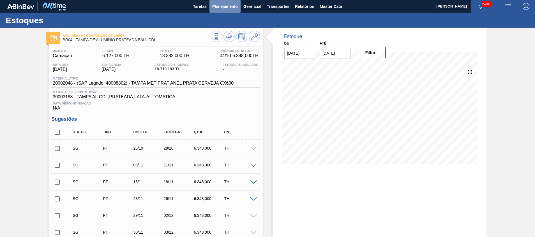
click at [229, 10] on button "Planejamento" at bounding box center [224, 6] width 31 height 13
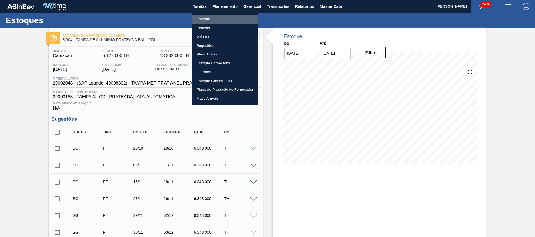
click at [229, 22] on li "Estoque" at bounding box center [225, 19] width 66 height 9
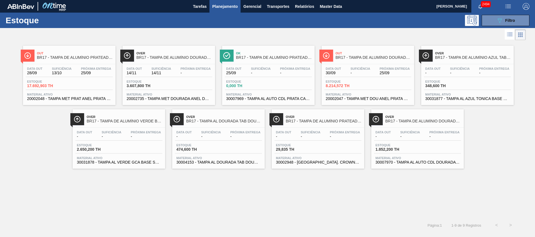
click at [181, 98] on span "20002735 - TAMPA MET DOURADA ANEL DOURADO" at bounding box center [169, 99] width 84 height 4
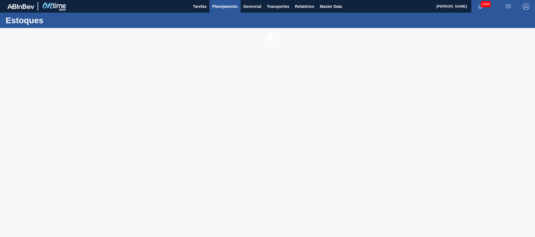
click at [231, 12] on button "Planejamento" at bounding box center [224, 6] width 31 height 13
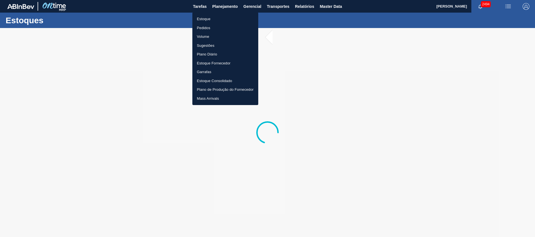
click at [236, 20] on li "Estoque" at bounding box center [225, 19] width 66 height 9
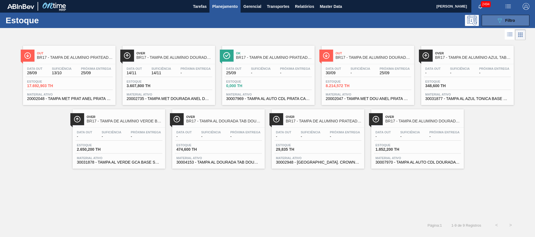
click at [496, 24] on icon "089F7B8B-B2A5-4AFE-B5C0-19BA573D28AC" at bounding box center [499, 20] width 7 height 7
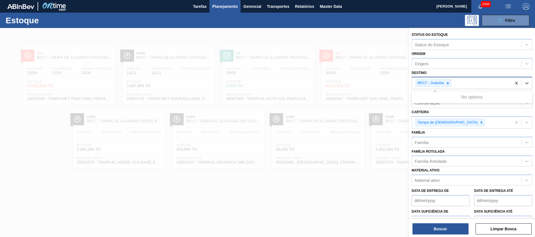
click at [487, 85] on div "BR17 - Juatuba" at bounding box center [461, 82] width 99 height 11
click at [485, 97] on div "No options" at bounding box center [471, 96] width 121 height 10
type input "2"
type input "27"
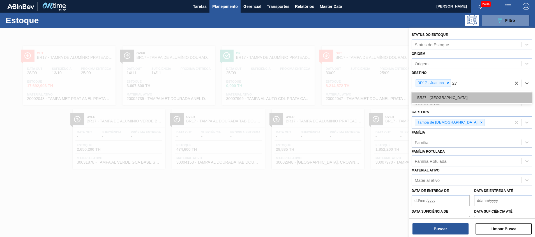
click at [463, 95] on div "BR27 - [GEOGRAPHIC_DATA]" at bounding box center [471, 97] width 121 height 10
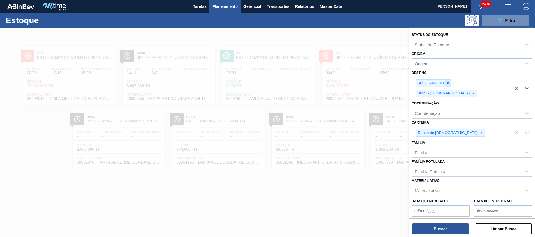
click at [446, 85] on icon at bounding box center [448, 83] width 4 height 4
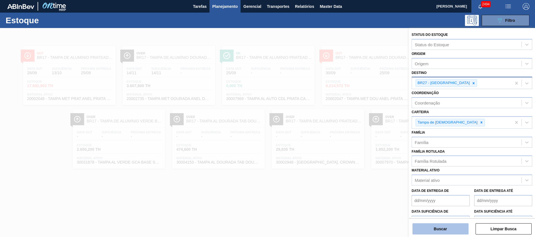
click at [466, 225] on button "Buscar" at bounding box center [440, 228] width 56 height 11
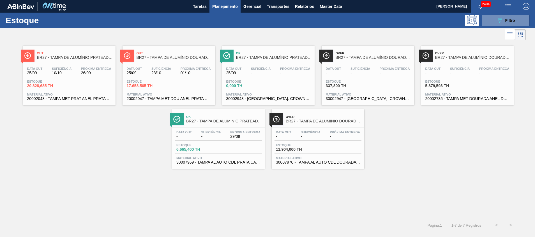
click at [469, 86] on div "Estoque 5.879,593 TH" at bounding box center [467, 85] width 87 height 10
